Goal: Check status

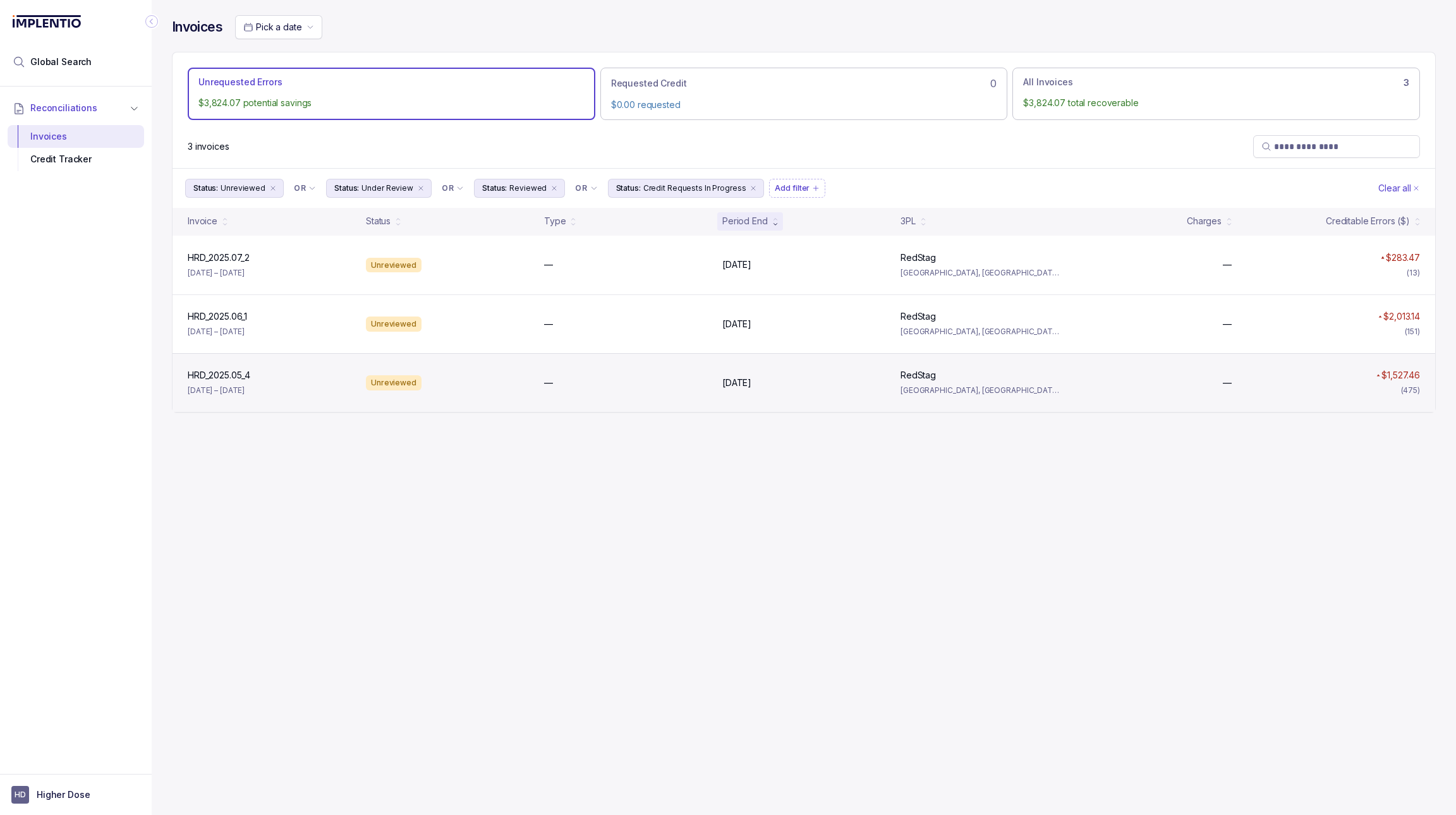
click at [425, 410] on div "HRD_2025.05_4 HRD_2025.05_4 [DATE] – [DATE] Unreviewed — [DATE] [DATE] RedStag …" at bounding box center [804, 382] width 1263 height 59
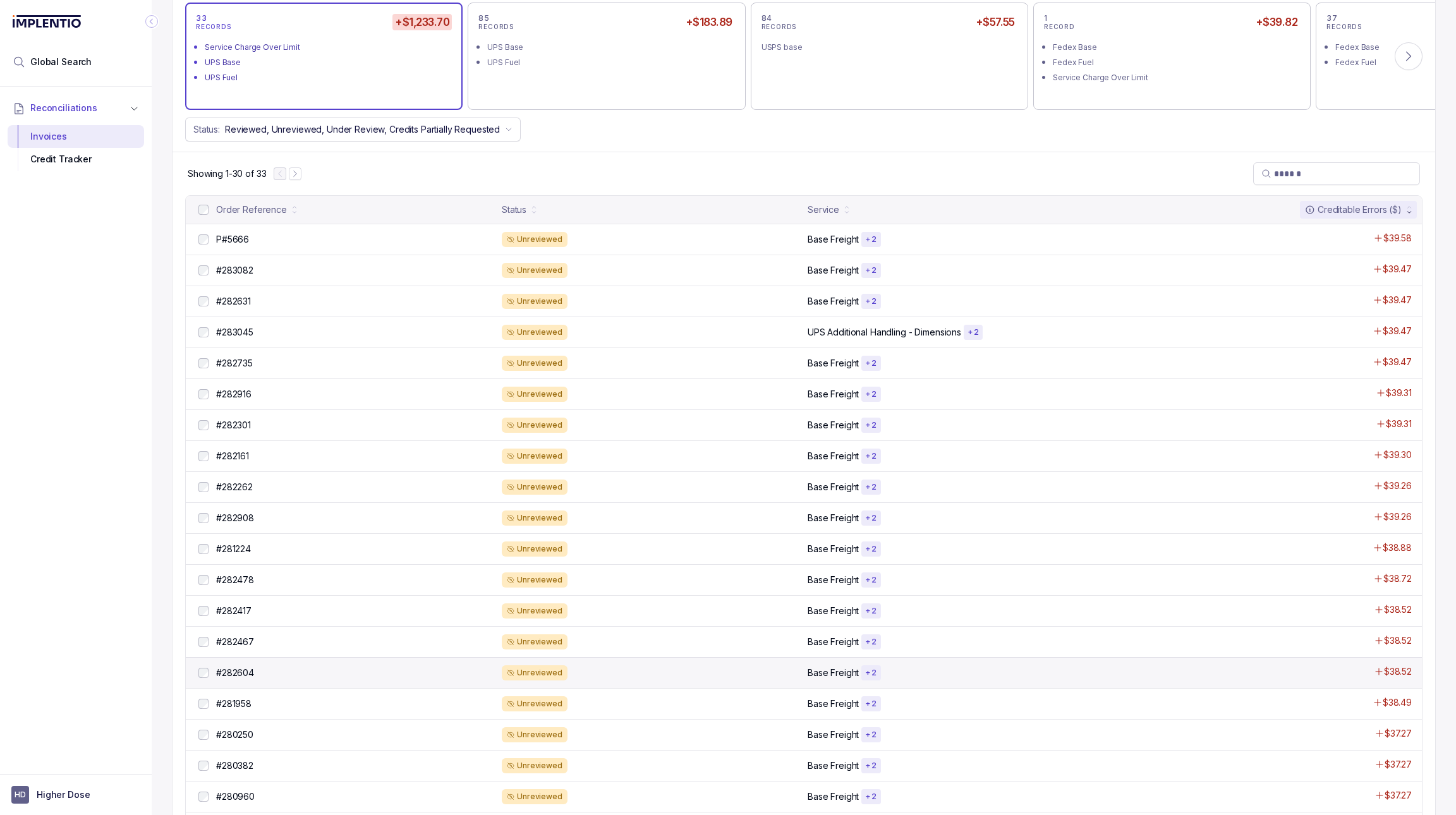
scroll to position [333, 0]
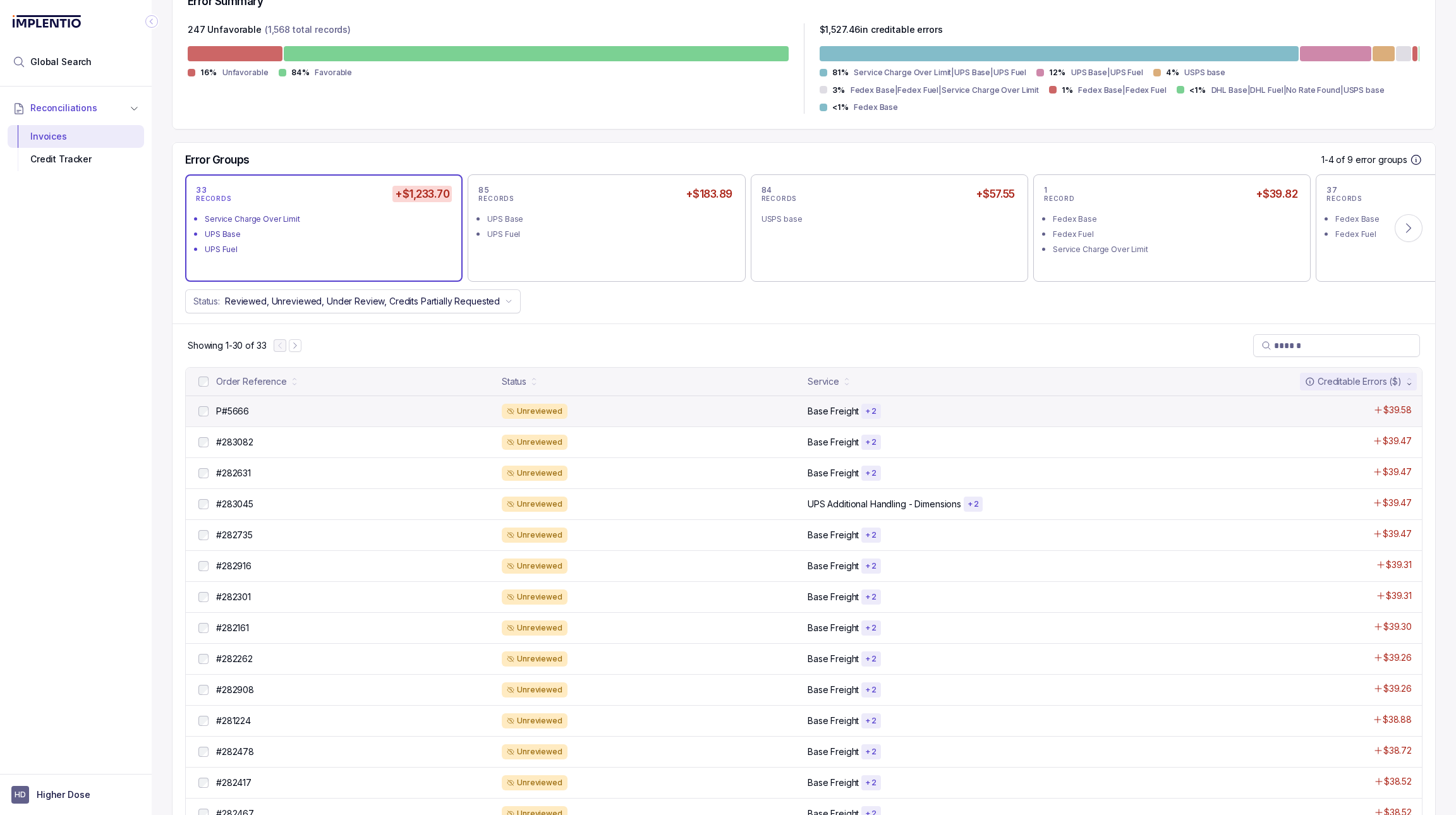
click at [637, 412] on div "Unreviewed" at bounding box center [651, 411] width 299 height 15
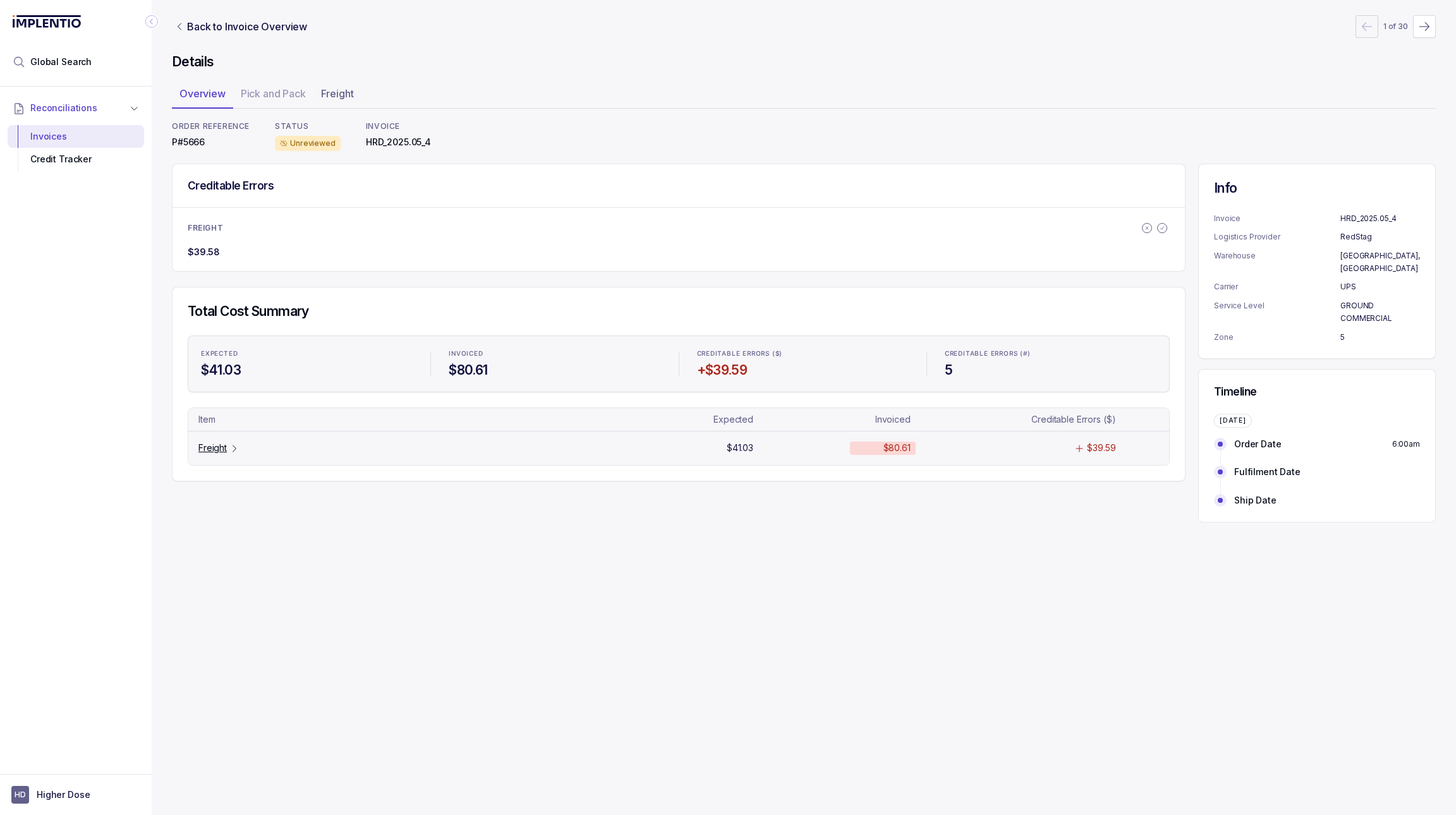
click at [213, 450] on p "Freight" at bounding box center [213, 447] width 28 height 12
